Goal: Find specific page/section: Find specific page/section

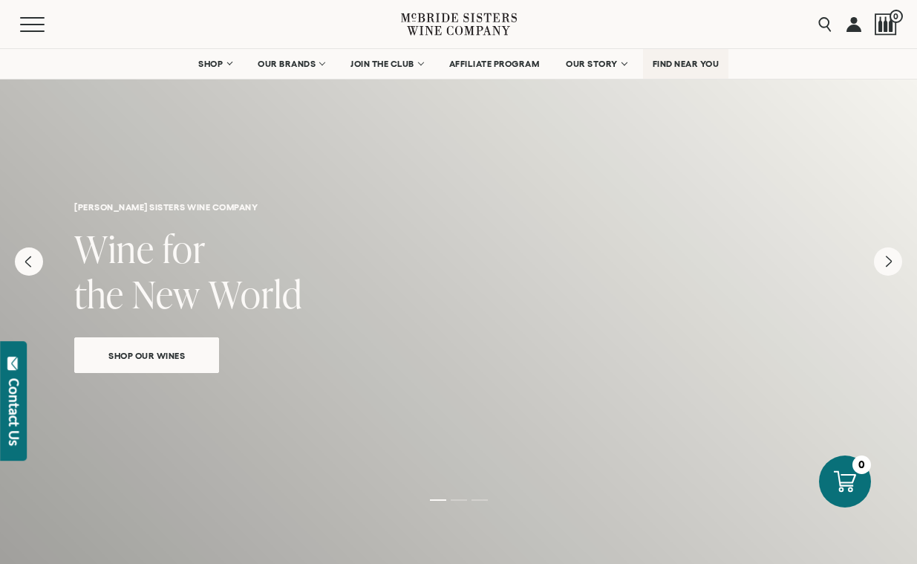
click at [725, 65] on link "FIND NEAR YOU" at bounding box center [686, 64] width 86 height 30
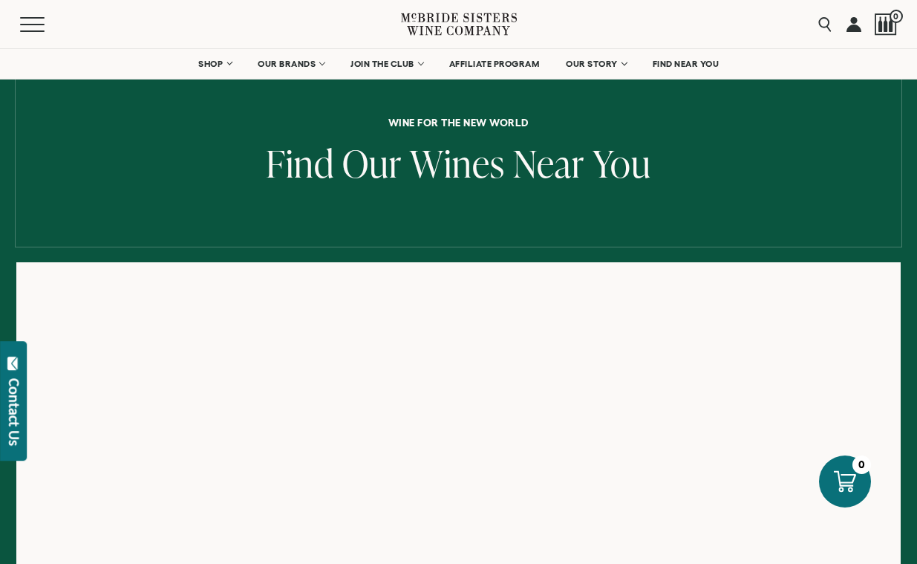
scroll to position [82, 0]
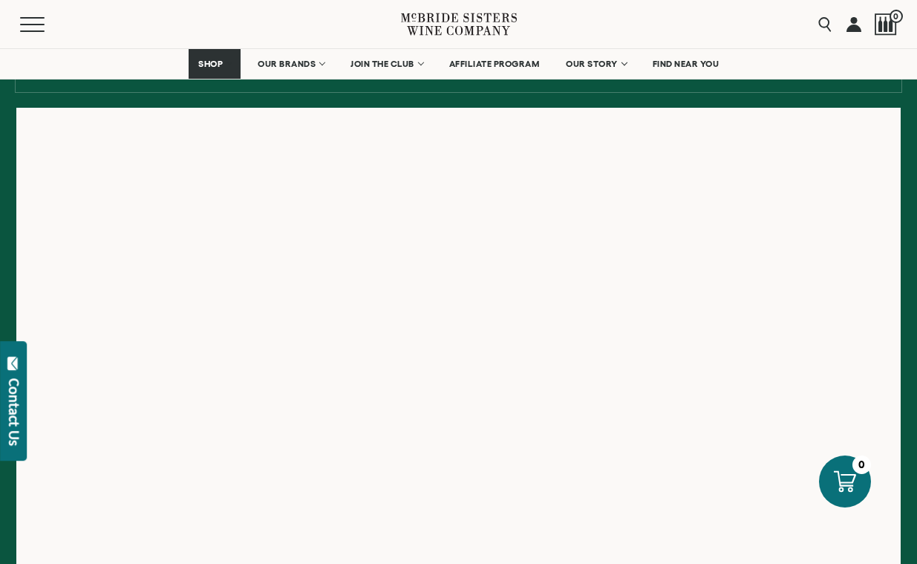
scroll to position [242, 0]
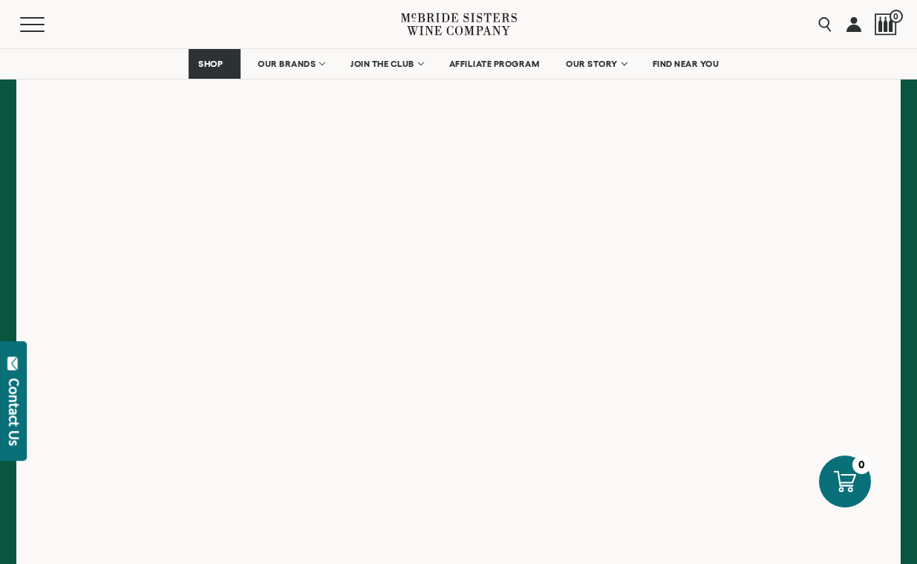
scroll to position [329, 0]
